Goal: Task Accomplishment & Management: Manage account settings

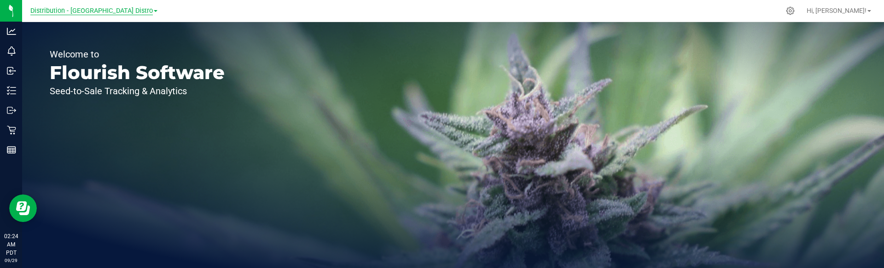
click at [123, 14] on span "Distribution - [GEOGRAPHIC_DATA] Distro" at bounding box center [91, 11] width 122 height 8
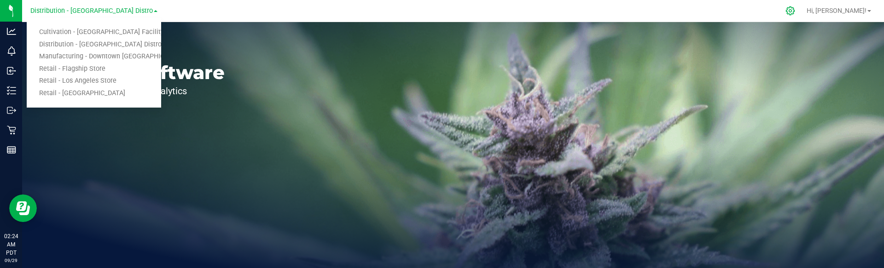
click at [802, 7] on div at bounding box center [790, 11] width 23 height 20
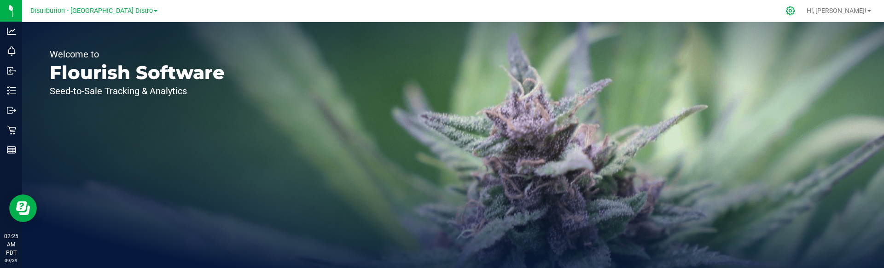
click at [802, 7] on div at bounding box center [790, 11] width 23 height 20
click at [797, 10] on div at bounding box center [790, 11] width 13 height 10
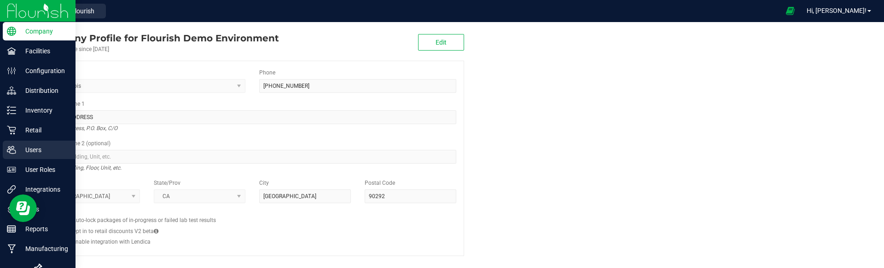
click at [42, 154] on p "Users" at bounding box center [43, 150] width 55 height 11
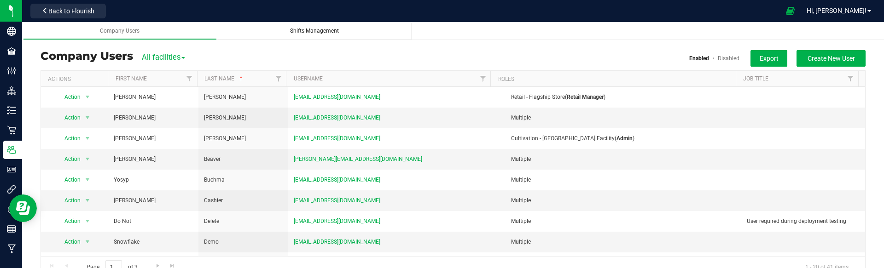
click at [310, 34] on span "Shifts Management" at bounding box center [314, 31] width 49 height 6
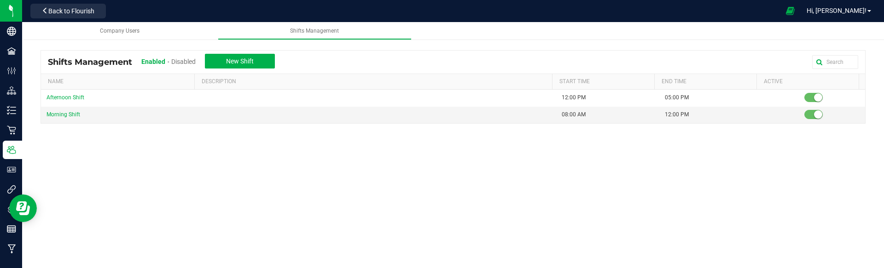
click at [186, 60] on span "Disabled" at bounding box center [183, 61] width 24 height 7
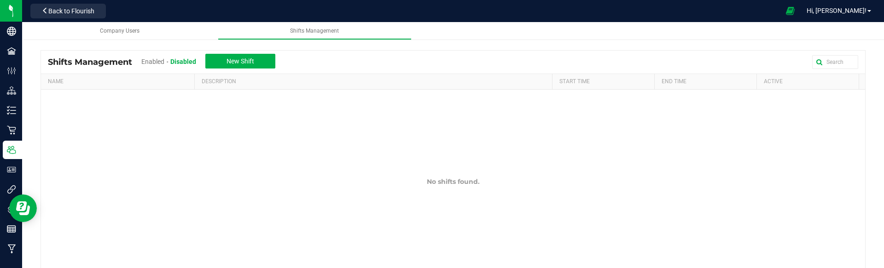
click at [150, 66] on div "Enabled" at bounding box center [155, 62] width 29 height 17
click at [154, 61] on span "Enabled" at bounding box center [152, 61] width 23 height 7
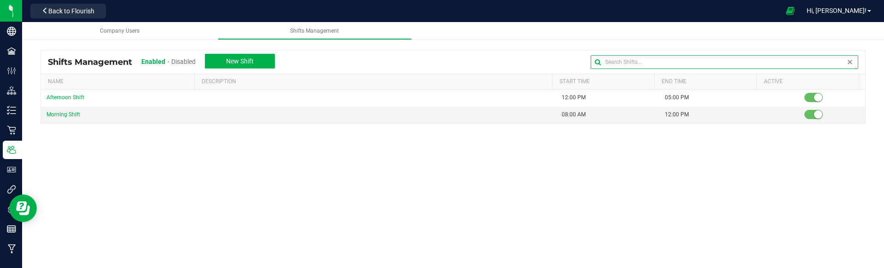
click at [832, 64] on input "text" at bounding box center [724, 62] width 267 height 14
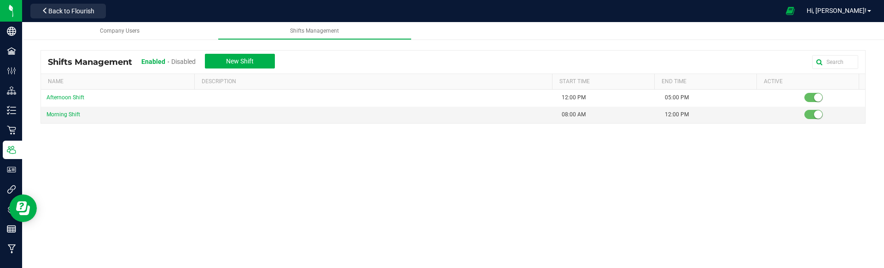
click at [622, 194] on div "Company Users Shifts Management Distribution - Long Beach Distro Users Shifts M…" at bounding box center [453, 146] width 862 height 249
click at [261, 58] on button "New Shift" at bounding box center [240, 61] width 70 height 15
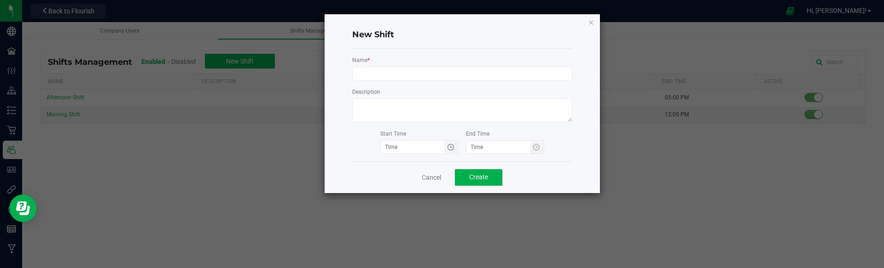
click at [450, 149] on span "Toggle time list" at bounding box center [450, 147] width 7 height 7
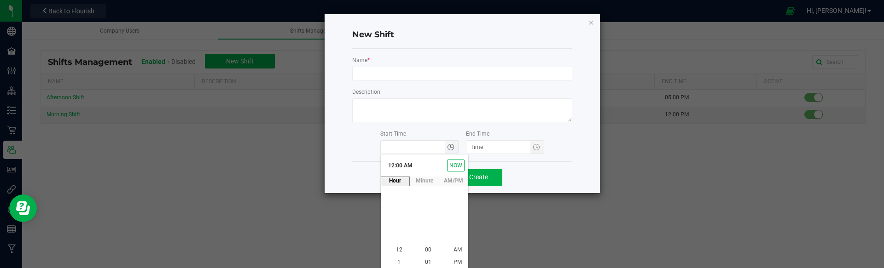
type input "hour:minute AM"
